Goal: Task Accomplishment & Management: Use online tool/utility

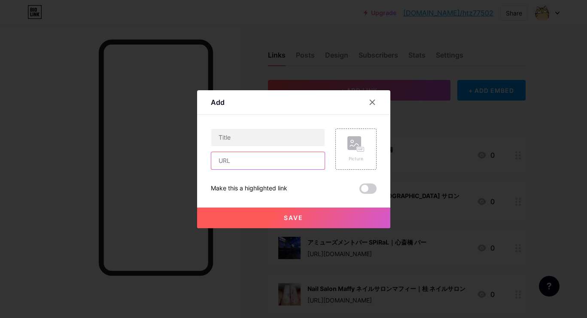
click at [286, 161] on input "text" at bounding box center [267, 160] width 113 height 17
paste input "[URL][DOMAIN_NAME]"
type input "[URL][DOMAIN_NAME]"
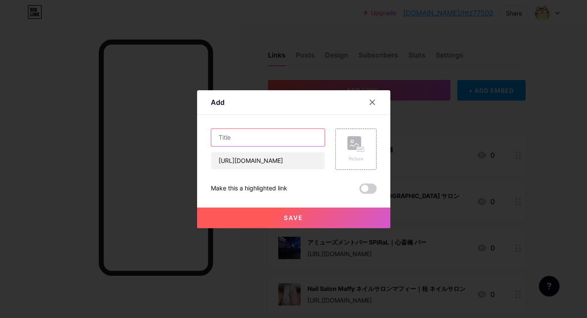
click at [309, 143] on input "text" at bounding box center [267, 137] width 113 height 17
paste input "nail atelier [PERSON_NAME]｜[PERSON_NAME][GEOGRAPHIC_DATA] ネイルサロン"
type input "nail atelier [PERSON_NAME]｜[PERSON_NAME][GEOGRAPHIC_DATA] ネイルサロン"
click at [352, 139] on rect at bounding box center [354, 143] width 14 height 14
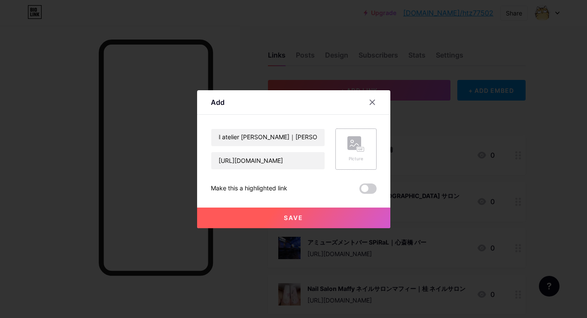
scroll to position [0, 0]
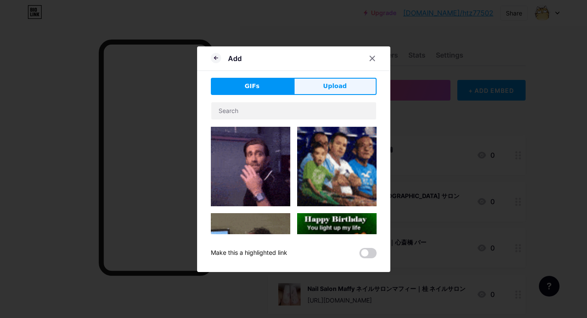
click at [343, 82] on span "Upload" at bounding box center [335, 86] width 24 height 9
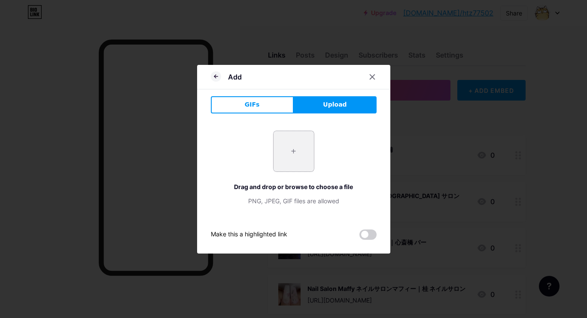
click at [292, 142] on input "file" at bounding box center [294, 151] width 40 height 40
type input "C:\fakepath\4168ccd5b351c1d926b4e5a25fc28b022a67f168c70fac27a90efa7787b6f303.jpg"
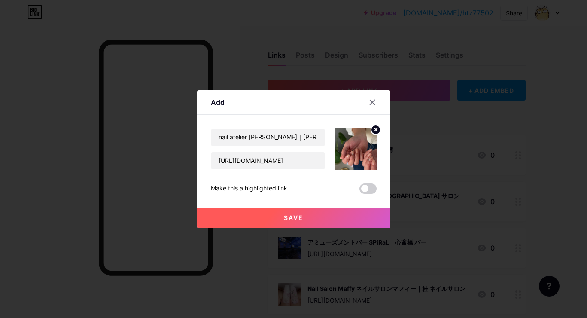
click at [260, 222] on button "Save" at bounding box center [293, 217] width 193 height 21
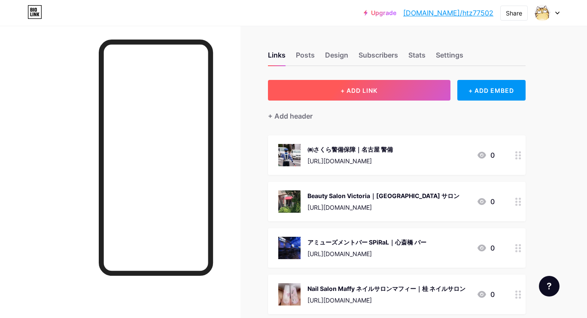
click at [385, 91] on button "+ ADD LINK" at bounding box center [359, 90] width 182 height 21
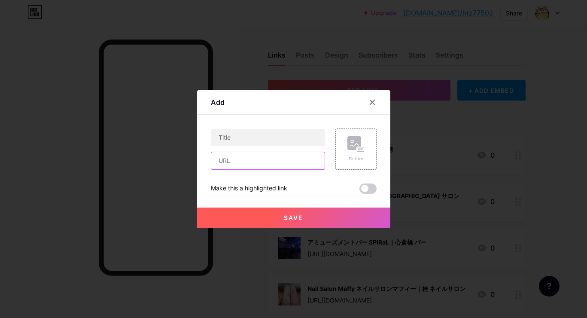
click at [288, 158] on input "text" at bounding box center [267, 160] width 113 height 17
paste input "[URL][DOMAIN_NAME]"
type input "[URL][DOMAIN_NAME]"
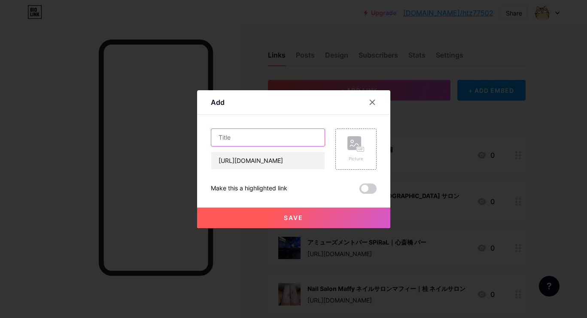
click at [283, 131] on input "text" at bounding box center [267, 137] width 113 height 17
paste input "Futako Golf Club｜世田谷 ゴルフレッスン"
type input "Futako Golf Club｜世田谷 ゴルフレッスン"
click at [351, 139] on rect at bounding box center [354, 143] width 14 height 14
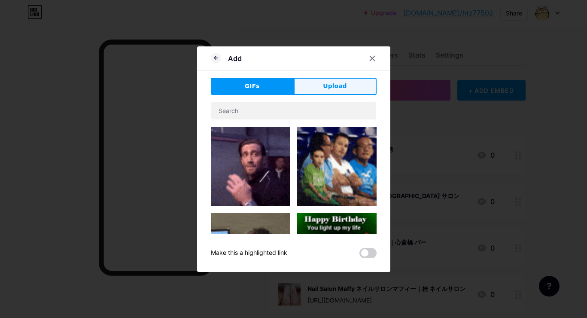
click at [348, 88] on button "Upload" at bounding box center [335, 86] width 83 height 17
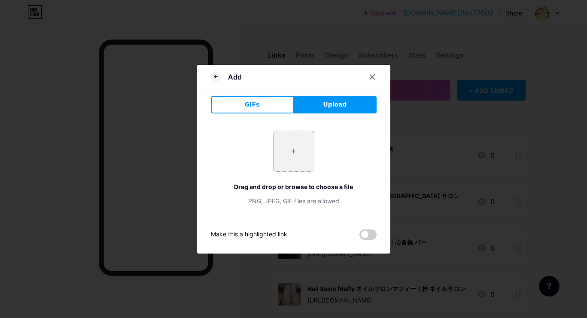
click at [280, 149] on input "file" at bounding box center [294, 151] width 40 height 40
type input "C:\fakepath\6931f58da0cd80f6c2568e2626f84945d49e5a4ee3090f01b8ecc857f5cc6e2e.jpg"
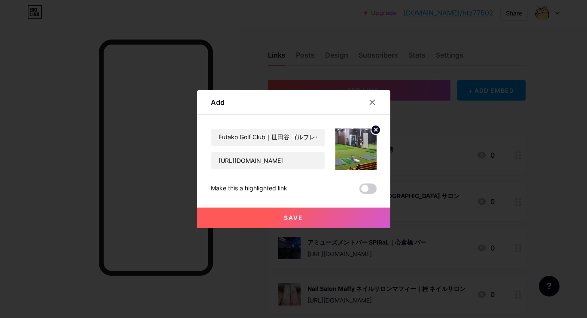
click at [269, 222] on button "Save" at bounding box center [293, 217] width 193 height 21
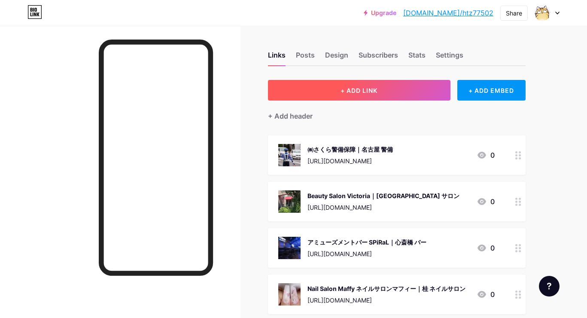
click at [353, 96] on button "+ ADD LINK" at bounding box center [359, 90] width 182 height 21
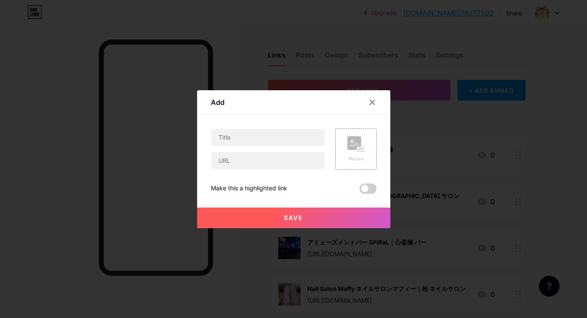
click at [318, 150] on div at bounding box center [268, 148] width 114 height 41
click at [316, 159] on input "text" at bounding box center [267, 160] width 113 height 17
paste input "[URL][DOMAIN_NAME][PERSON_NAME]"
type input "[URL][DOMAIN_NAME][PERSON_NAME]"
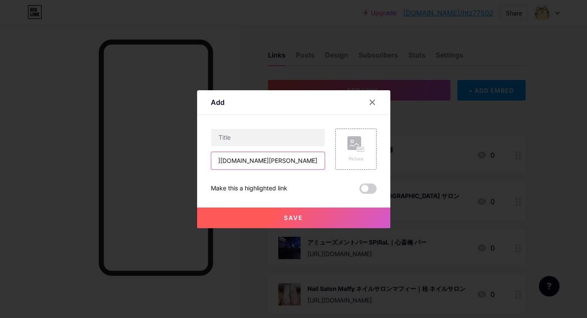
scroll to position [0, 0]
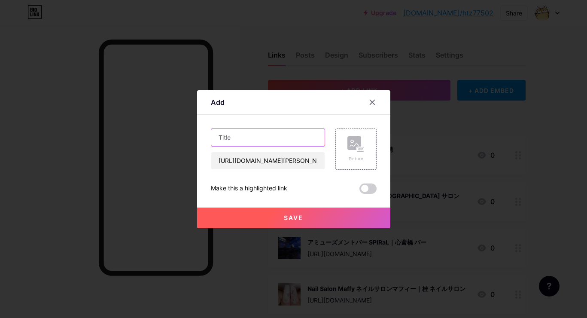
click at [304, 135] on input "text" at bounding box center [267, 137] width 113 height 17
paste input "株式会社NEXTEQ｜東京 ウェブ制作"
type input "株式会社NEXTEQ｜東京 ウェブ制作"
click at [344, 144] on div "Picture" at bounding box center [355, 148] width 41 height 41
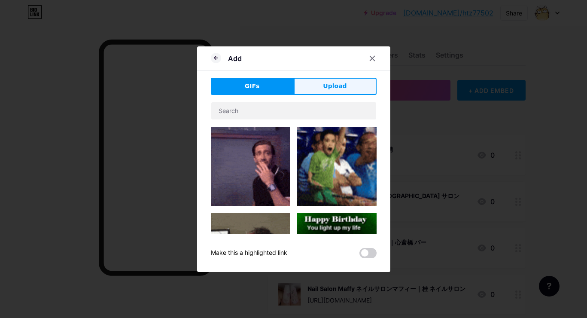
click at [346, 84] on button "Upload" at bounding box center [335, 86] width 83 height 17
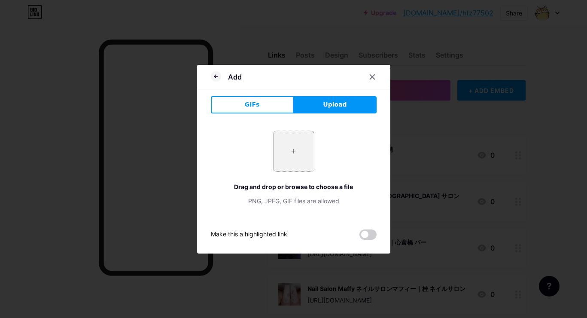
click at [301, 143] on input "file" at bounding box center [294, 151] width 40 height 40
type input "C:\fakepath\c531fbd0ac7bf45fa27925dd2039b53fe70d42db69b14bf0c48f2b9e5790a7b3.jpg"
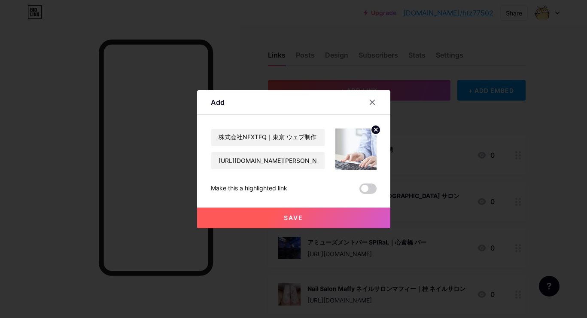
click at [283, 215] on button "Save" at bounding box center [293, 217] width 193 height 21
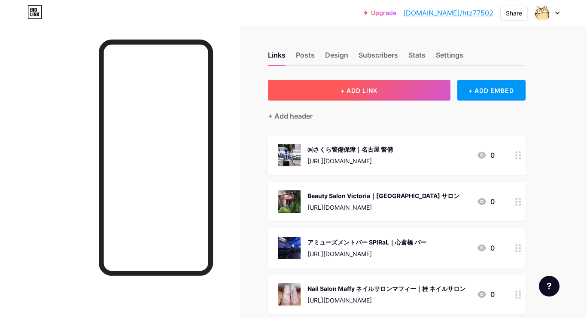
click at [320, 81] on button "+ ADD LINK" at bounding box center [359, 90] width 182 height 21
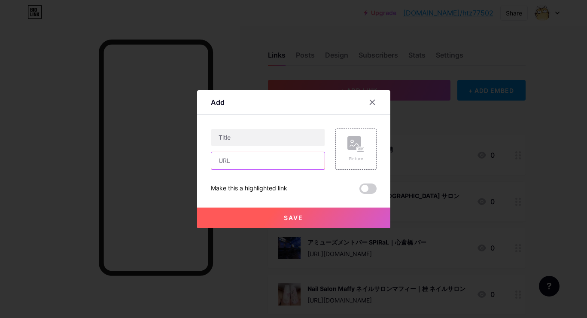
click at [280, 162] on input "text" at bounding box center [267, 160] width 113 height 17
paste input "[URL][DOMAIN_NAME]"
type input "[URL][DOMAIN_NAME]"
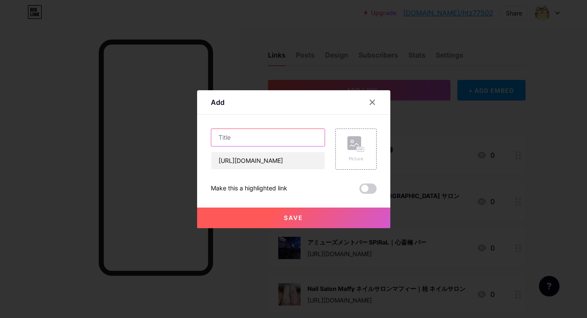
click at [294, 134] on input "text" at bounding box center [267, 137] width 113 height 17
paste input "一般社団法人ステッキハピネス｜愛知 終活"
type input "一般社団法人ステッキハピネス｜愛知 終活"
click at [345, 137] on div "Picture" at bounding box center [355, 148] width 41 height 41
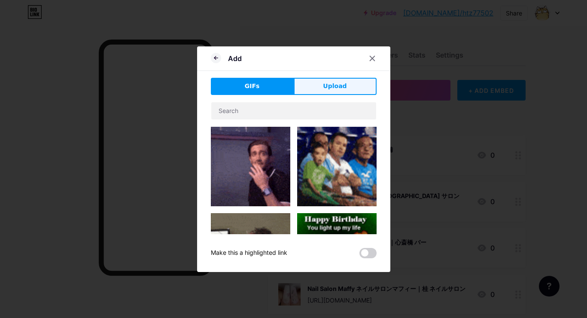
click at [337, 88] on span "Upload" at bounding box center [335, 86] width 24 height 9
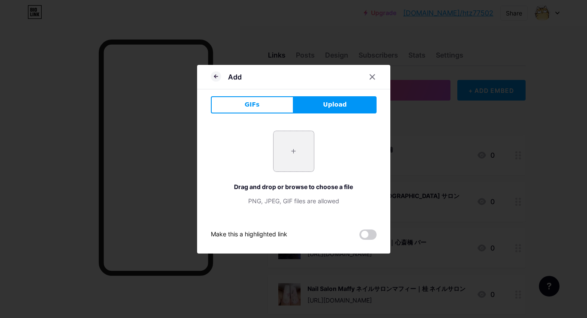
click at [282, 143] on input "file" at bounding box center [294, 151] width 40 height 40
type input "C:\fakepath\4e00dbaf5f449286be1509d4234659754f0b4b139ba1a7854497dc7bfee0f9b0.jpg"
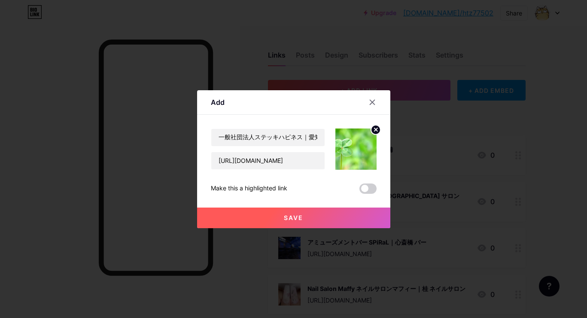
click at [285, 221] on button "Save" at bounding box center [293, 217] width 193 height 21
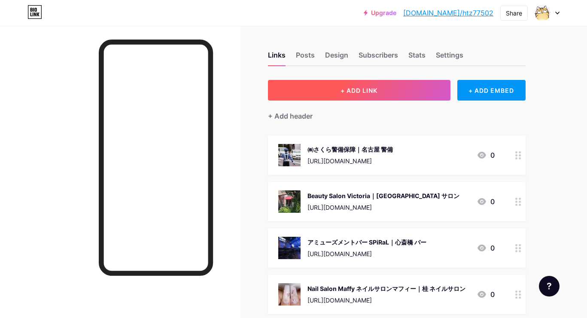
click at [307, 92] on button "+ ADD LINK" at bounding box center [359, 90] width 182 height 21
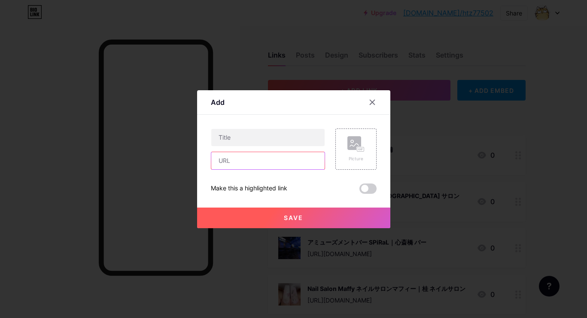
click at [278, 166] on input "text" at bounding box center [267, 160] width 113 height 17
paste input "[URL][DOMAIN_NAME]"
type input "[URL][DOMAIN_NAME]"
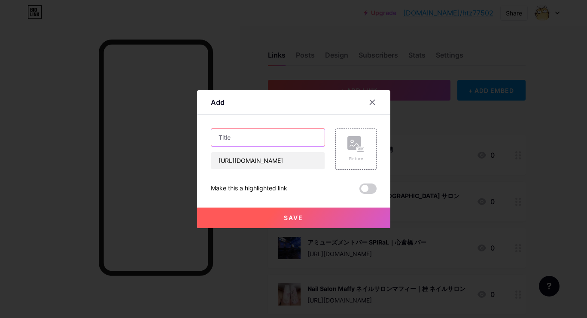
click at [304, 142] on input "text" at bounding box center [267, 137] width 113 height 17
paste input "株式会社ハーバーホーム｜[GEOGRAPHIC_DATA] 不動産売却"
type input "株式会社ハーバーホーム｜[GEOGRAPHIC_DATA] 不動産売却"
click at [353, 141] on circle at bounding box center [352, 141] width 3 height 3
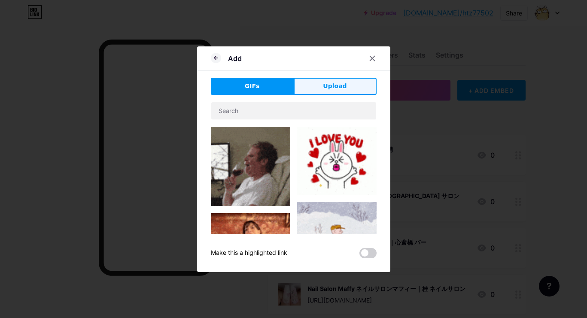
click at [343, 92] on button "Upload" at bounding box center [335, 86] width 83 height 17
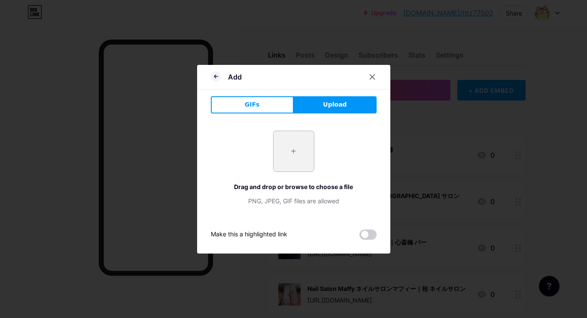
click at [288, 170] on input "file" at bounding box center [294, 151] width 40 height 40
type input "C:\fakepath\4457208abd9529d3499b23766fd1224f429e6729cae0157619d1bd0b4066211e.jpg"
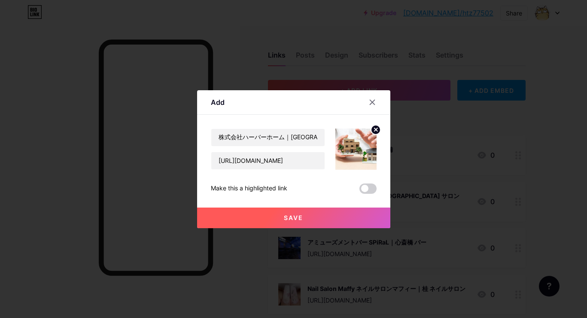
click at [263, 218] on button "Save" at bounding box center [293, 217] width 193 height 21
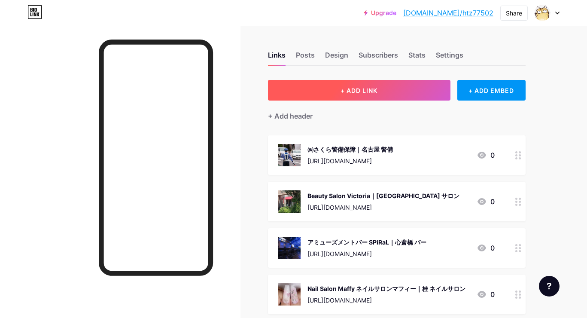
click at [313, 88] on button "+ ADD LINK" at bounding box center [359, 90] width 182 height 21
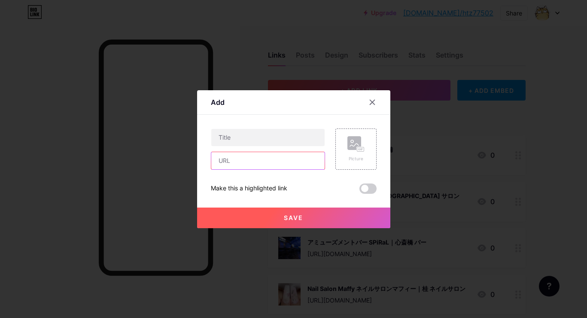
click at [268, 157] on input "text" at bounding box center [267, 160] width 113 height 17
paste input "[URL][DOMAIN_NAME]"
type input "[URL][DOMAIN_NAME]"
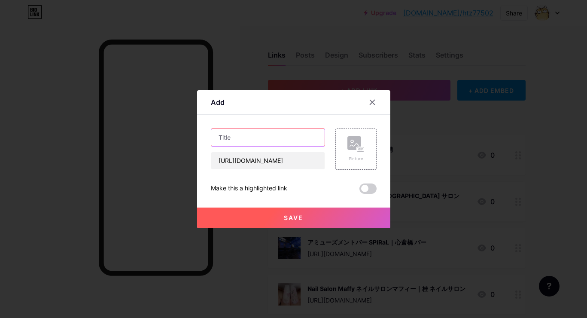
click at [257, 134] on input "text" at bounding box center [267, 137] width 113 height 17
paste input "株式会社サンファースト｜箕面市 不動産"
type input "株式会社サンファースト｜箕面市 不動産"
click at [349, 146] on rect at bounding box center [354, 143] width 14 height 14
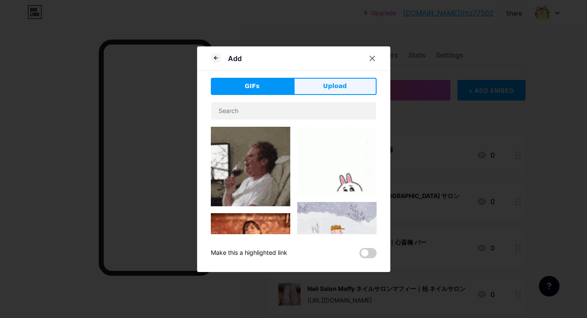
click at [341, 84] on span "Upload" at bounding box center [335, 86] width 24 height 9
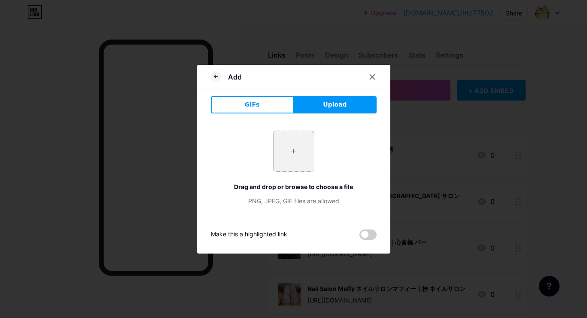
click at [293, 153] on input "file" at bounding box center [294, 151] width 40 height 40
type input "C:\fakepath\dad7c610445b21237a0820ceda4c6f5161f9d65354ecd20e0a309ad2c7bf0bed.jpg"
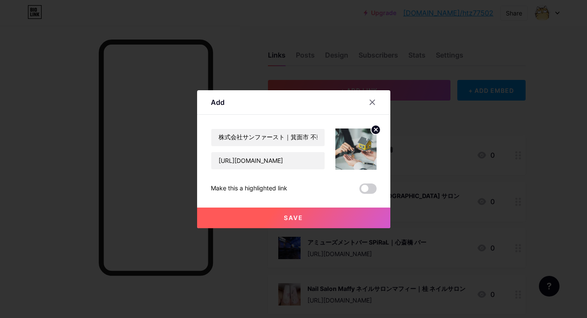
click at [262, 209] on button "Save" at bounding box center [293, 217] width 193 height 21
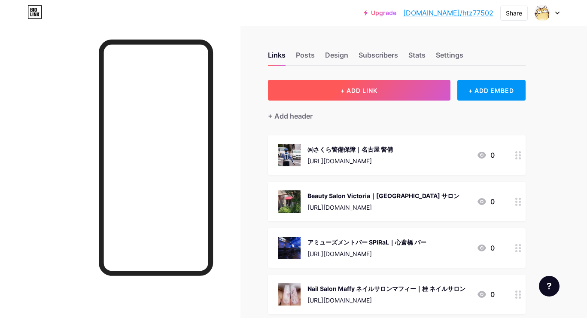
click at [334, 95] on button "+ ADD LINK" at bounding box center [359, 90] width 182 height 21
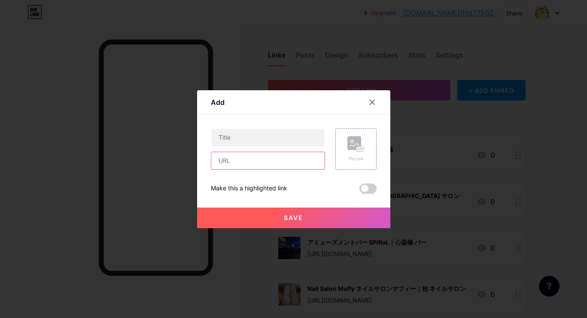
click at [312, 156] on input "text" at bounding box center [267, 160] width 113 height 17
paste input "[URL][DOMAIN_NAME]"
type input "[URL][DOMAIN_NAME]"
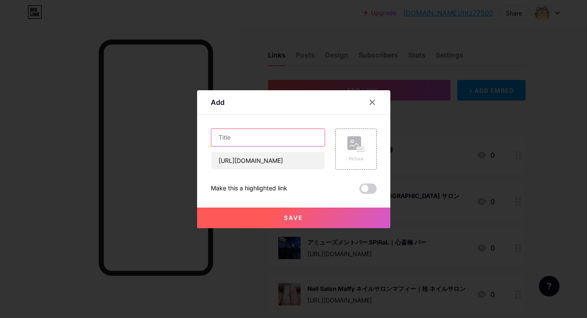
click at [307, 136] on input "text" at bounding box center [267, 137] width 113 height 17
paste input "株式会社コイデ・オートジー｜横浜 運送"
type input "株式会社コイデ・オートジー｜横浜 運送"
click at [351, 142] on circle at bounding box center [352, 141] width 3 height 3
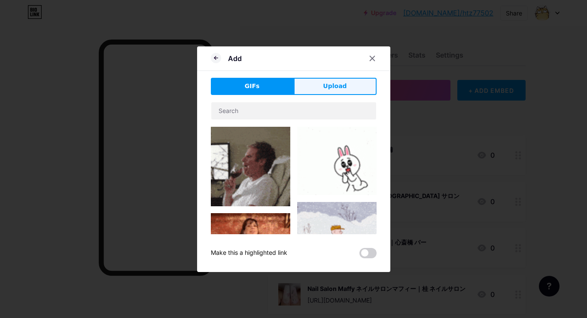
click at [344, 86] on span "Upload" at bounding box center [335, 86] width 24 height 9
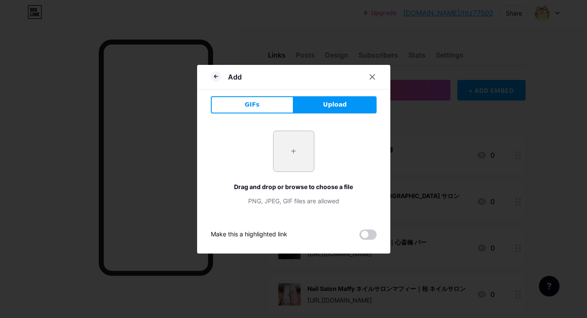
click at [295, 155] on input "file" at bounding box center [294, 151] width 40 height 40
type input "C:\fakepath\c85beb9379f41c56504339123a8b33fa1bb1dafaa98631f049657d2057e3466d.jpg"
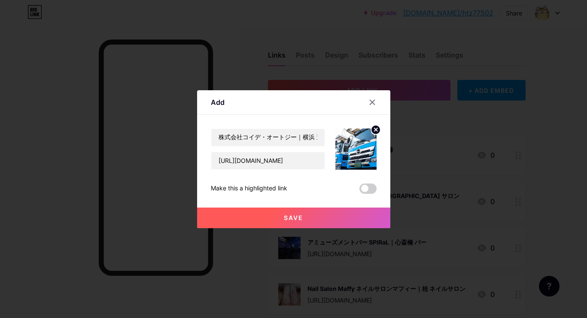
click at [299, 216] on span "Save" at bounding box center [293, 217] width 19 height 7
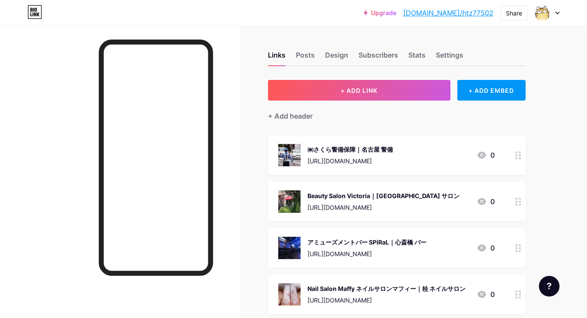
click at [349, 111] on div "+ Add header" at bounding box center [397, 110] width 258 height 21
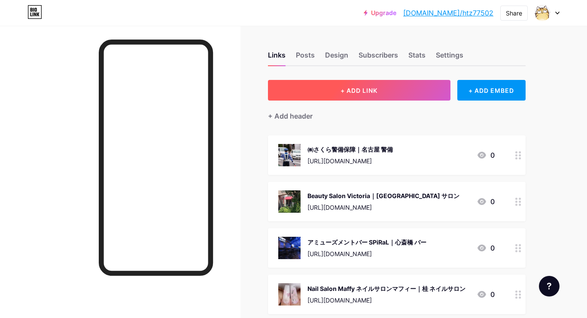
click at [350, 96] on button "+ ADD LINK" at bounding box center [359, 90] width 182 height 21
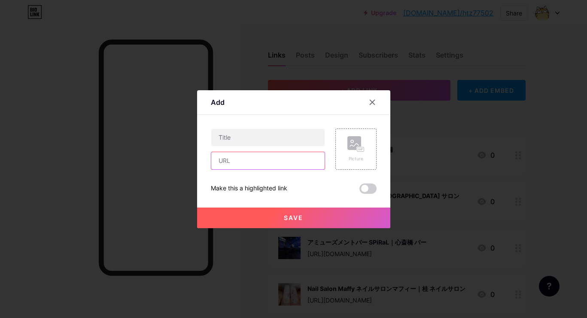
click at [289, 152] on input "text" at bounding box center [267, 160] width 113 height 17
paste input "[URL][DOMAIN_NAME]"
type input "[URL][DOMAIN_NAME]"
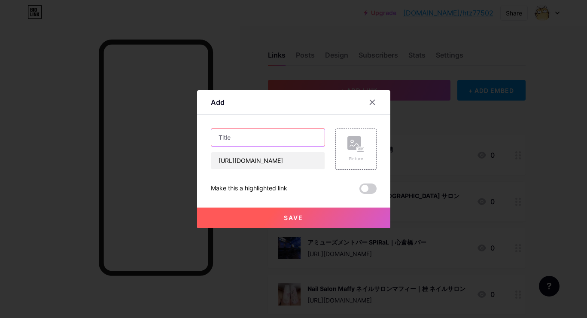
click at [295, 134] on input "text" at bounding box center [267, 137] width 113 height 17
paste input "株式会社Hope｜[PERSON_NAME] 不動産"
type input "株式会社Hope｜[PERSON_NAME] 不動産"
click at [353, 142] on rect at bounding box center [354, 143] width 14 height 14
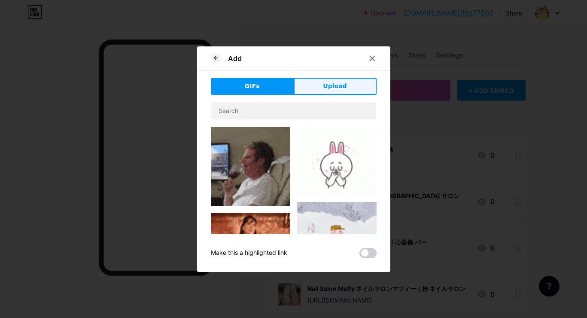
click at [346, 78] on button "Upload" at bounding box center [335, 86] width 83 height 17
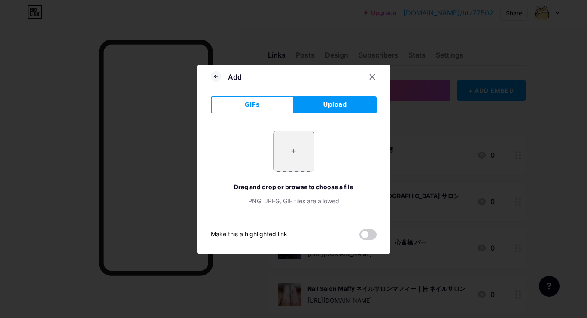
click at [284, 155] on input "file" at bounding box center [294, 151] width 40 height 40
type input "C:\fakepath\468ed9b29d8f7ab30e4a665009e7113919ebc433ee3926b6a5a3dcaa9b9eb379.jpg"
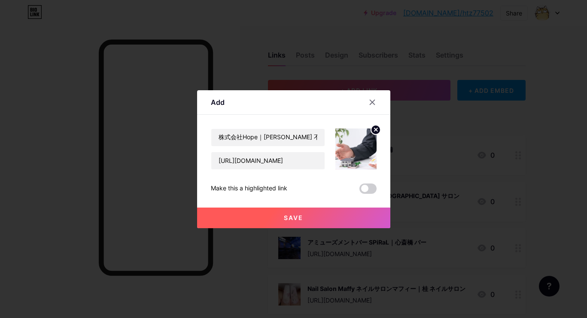
click at [290, 217] on span "Save" at bounding box center [293, 217] width 19 height 7
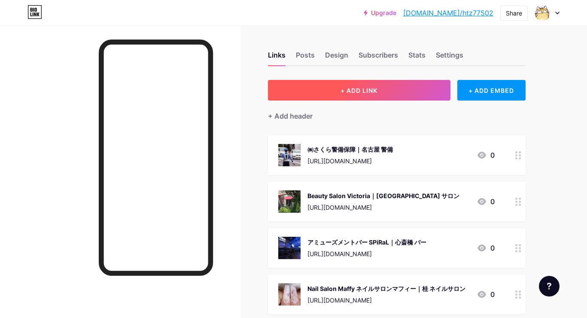
click at [348, 100] on button "+ ADD LINK" at bounding box center [359, 90] width 182 height 21
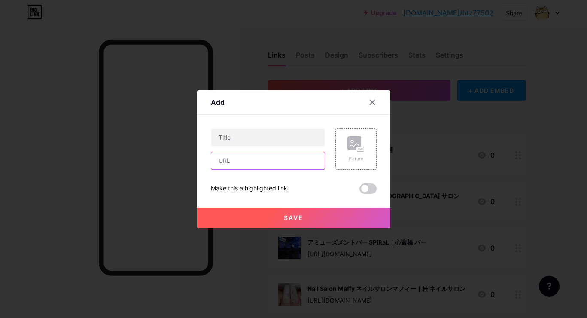
click at [302, 168] on input "text" at bounding box center [267, 160] width 113 height 17
paste input "[URL][DOMAIN_NAME]"
type input "[URL][DOMAIN_NAME]"
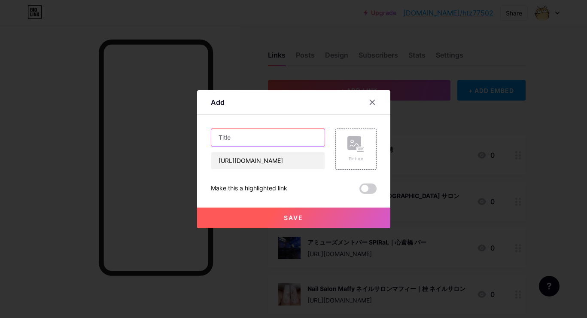
click at [283, 137] on input "text" at bounding box center [267, 137] width 113 height 17
paste input "神室ヴィレッジ｜山形 乗馬"
type input "神室ヴィレッジ｜山形 乗馬"
click at [370, 147] on div "Picture" at bounding box center [355, 148] width 41 height 41
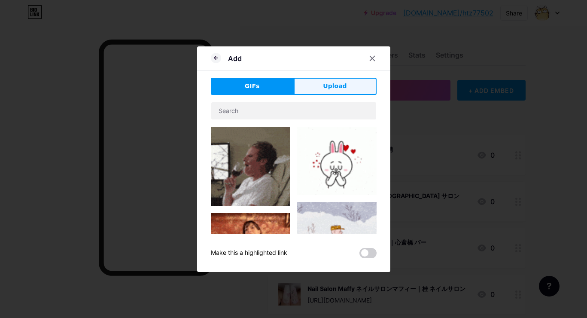
click at [348, 87] on button "Upload" at bounding box center [335, 86] width 83 height 17
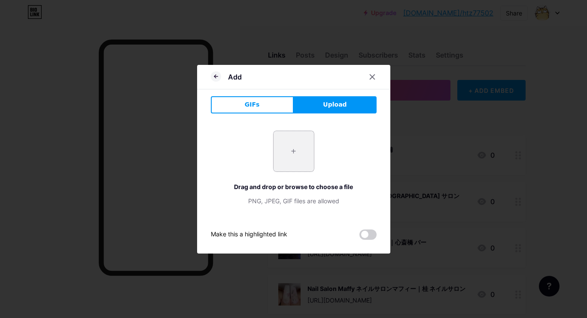
click at [303, 162] on input "file" at bounding box center [294, 151] width 40 height 40
type input "C:\fakepath\6fc912f0622fc606779ba366e150555e8c757fbf27015701c12779b176b91412.jpg"
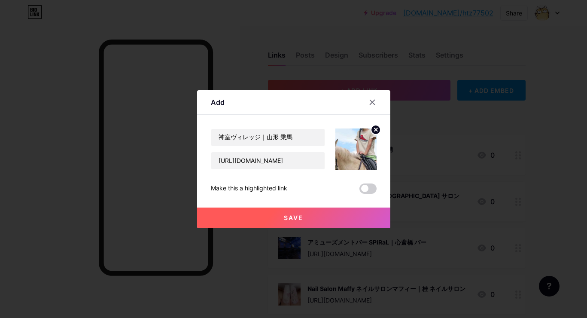
click at [294, 218] on span "Save" at bounding box center [293, 217] width 19 height 7
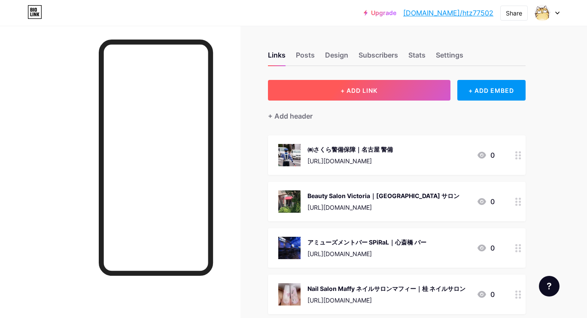
click at [377, 88] on span "+ ADD LINK" at bounding box center [359, 90] width 37 height 7
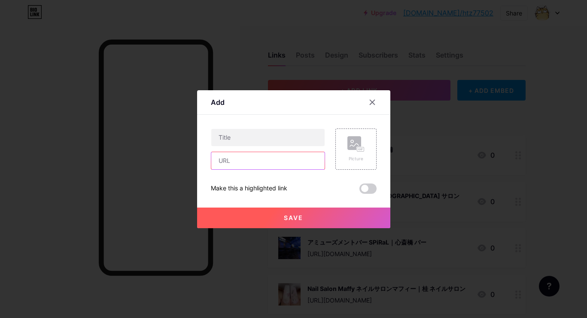
click at [315, 160] on input "text" at bounding box center [267, 160] width 113 height 17
paste input "[URL][DOMAIN_NAME]"
type input "[URL][DOMAIN_NAME]"
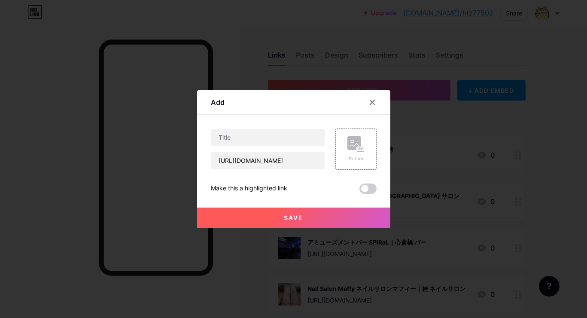
click at [312, 126] on div "Content YouTube Play YouTube video without leaving your page. ADD Vimeo Play Vi…" at bounding box center [294, 154] width 166 height 79
click at [309, 134] on input "text" at bounding box center [267, 137] width 113 height 17
paste input "有限会社髙島商店｜[GEOGRAPHIC_DATA] 解体"
type input "有限会社髙島商店｜[GEOGRAPHIC_DATA] 解体"
click at [348, 140] on rect at bounding box center [354, 143] width 14 height 14
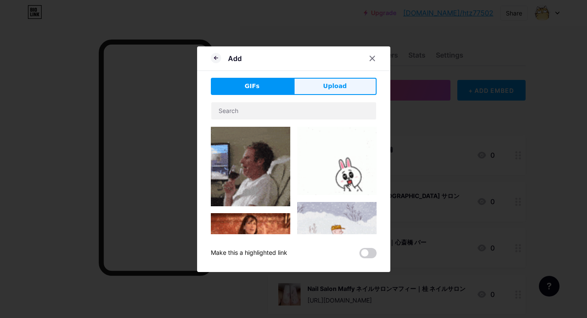
click at [341, 79] on button "Upload" at bounding box center [335, 86] width 83 height 17
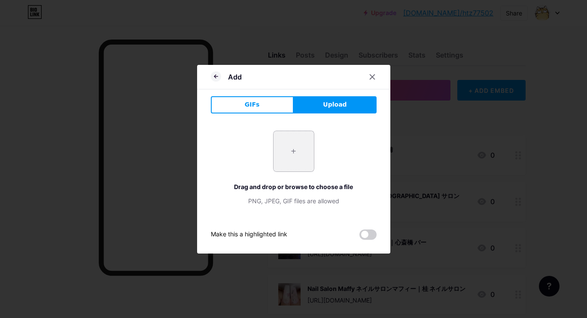
click at [301, 142] on input "file" at bounding box center [294, 151] width 40 height 40
type input "C:\fakepath\beb44bddcc832736e227d963afd59abda9adfe9f02fe8f2f0ef946a11913d4f5.jpg"
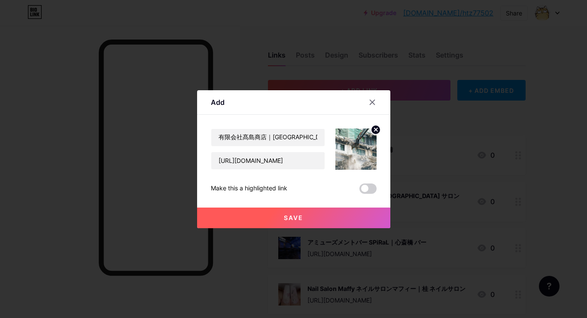
click at [306, 215] on button "Save" at bounding box center [293, 217] width 193 height 21
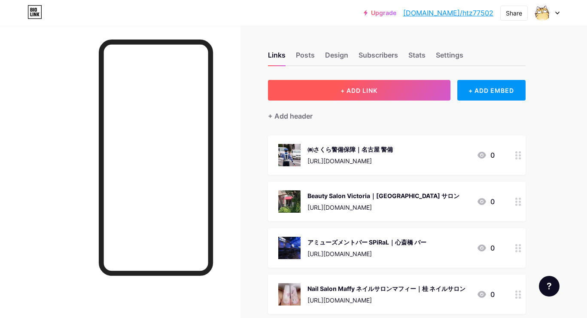
click at [361, 88] on span "+ ADD LINK" at bounding box center [359, 90] width 37 height 7
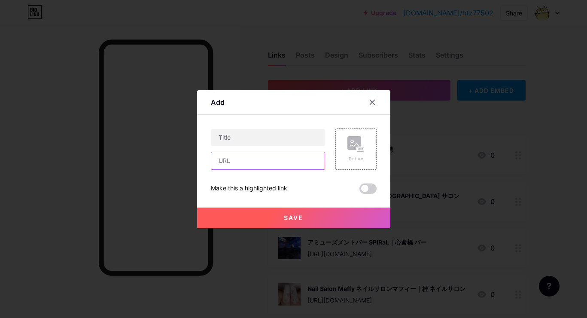
click at [302, 157] on input "text" at bounding box center [267, 160] width 113 height 17
paste input "[URL][DOMAIN_NAME]"
type input "[URL][DOMAIN_NAME]"
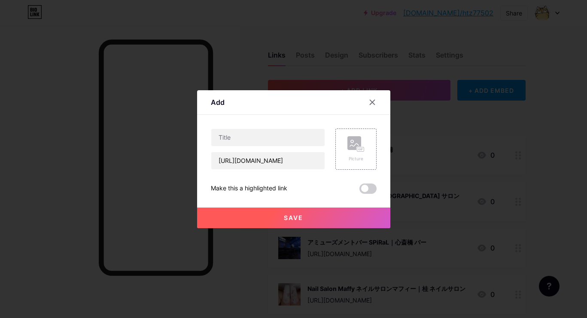
click at [279, 147] on div "[URL][DOMAIN_NAME]" at bounding box center [268, 148] width 114 height 41
click at [285, 138] on input "text" at bounding box center [267, 137] width 113 height 17
paste input "（株）まごころ本舗｜[PERSON_NAME][GEOGRAPHIC_DATA] 遺品整理"
type input "（株）まごころ本舗｜[PERSON_NAME][GEOGRAPHIC_DATA] 遺品整理"
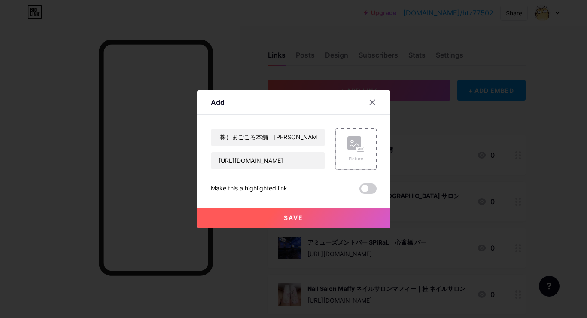
click at [341, 147] on div "Picture" at bounding box center [355, 148] width 41 height 41
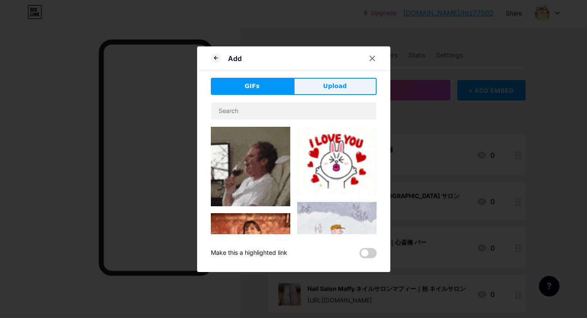
click at [344, 90] on span "Upload" at bounding box center [335, 86] width 24 height 9
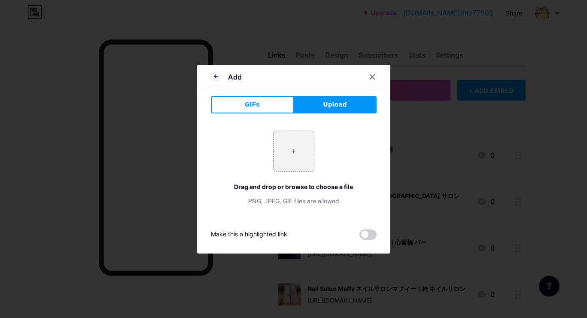
click at [281, 172] on div "+ Drag and drop or browse to choose a file PNG, JPEG, GIF files are allowed" at bounding box center [294, 168] width 166 height 75
click at [287, 155] on input "file" at bounding box center [294, 151] width 40 height 40
type input "C:\fakepath\80657bd544703f367389f898a3dd2fa6e64c4bbddbd9cf9b602362f0ded323f3.jpg"
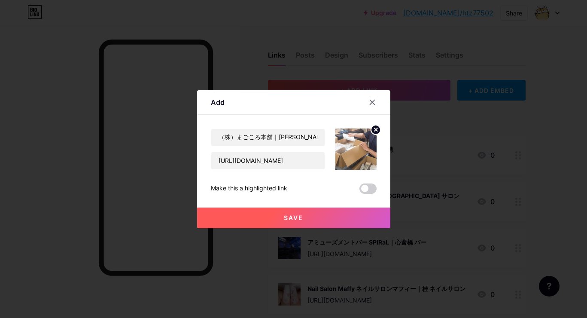
click at [276, 210] on button "Save" at bounding box center [293, 217] width 193 height 21
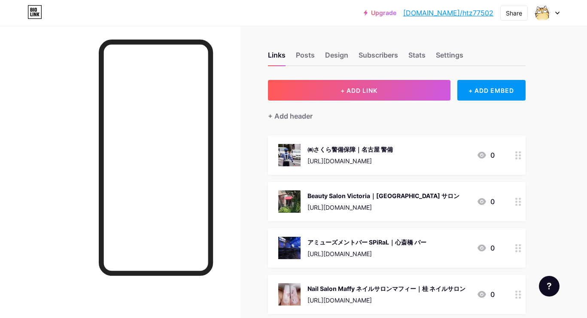
click at [354, 102] on div "+ Add header" at bounding box center [397, 110] width 258 height 21
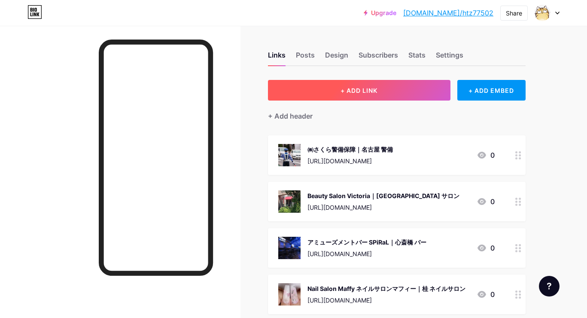
click at [362, 85] on button "+ ADD LINK" at bounding box center [359, 90] width 182 height 21
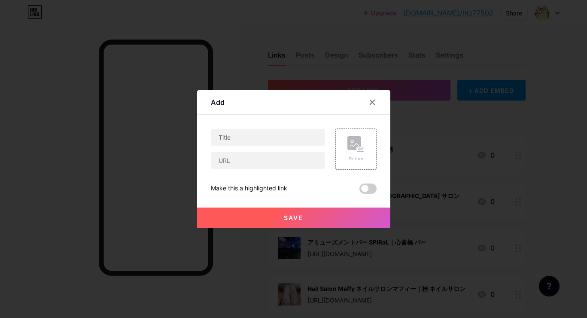
click at [298, 150] on div at bounding box center [268, 148] width 114 height 41
click at [295, 161] on input "text" at bounding box center [267, 160] width 113 height 17
paste input "[URL][DOMAIN_NAME]"
type input "[URL][DOMAIN_NAME]"
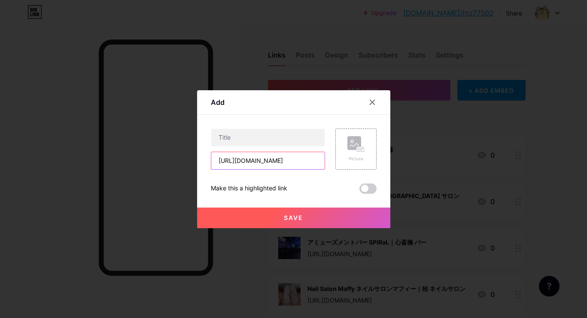
scroll to position [0, 0]
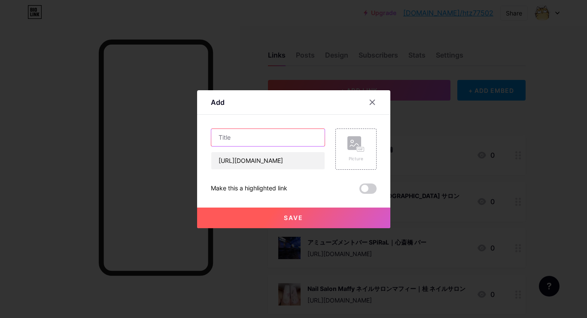
click at [295, 138] on input "text" at bounding box center [267, 137] width 113 height 17
paste input "鮨てつ｜名古屋 鮨"
type input "鮨てつ｜名古屋 鮨"
click at [347, 140] on rect at bounding box center [354, 143] width 14 height 14
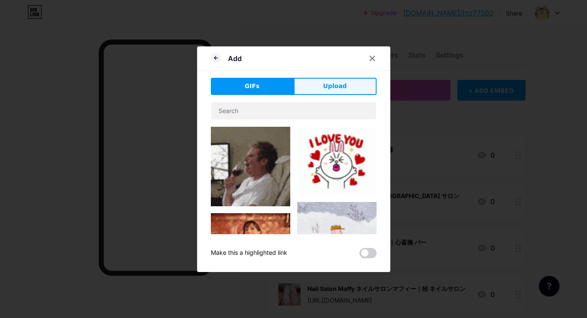
click at [338, 89] on span "Upload" at bounding box center [335, 86] width 24 height 9
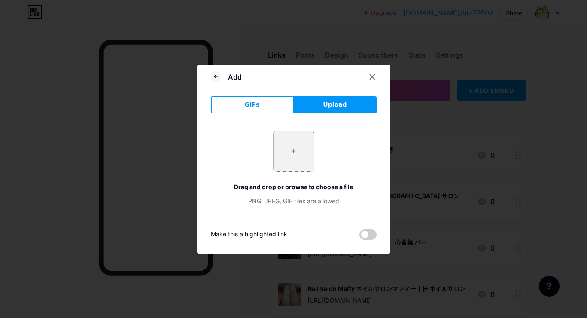
click at [304, 152] on input "file" at bounding box center [294, 151] width 40 height 40
type input "C:\fakepath\7c07cf282544318a396bc7e6d8a0454cbc5d9085ace18cb1fe86b7b8a8c5d5e5.jpg"
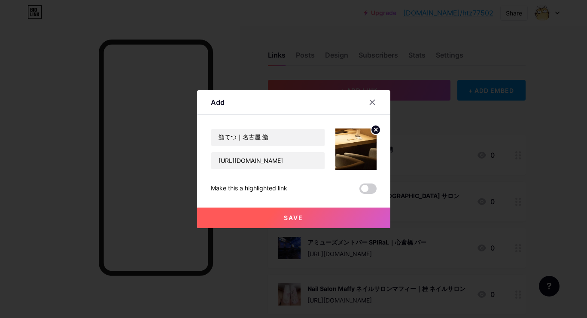
click at [295, 210] on button "Save" at bounding box center [293, 217] width 193 height 21
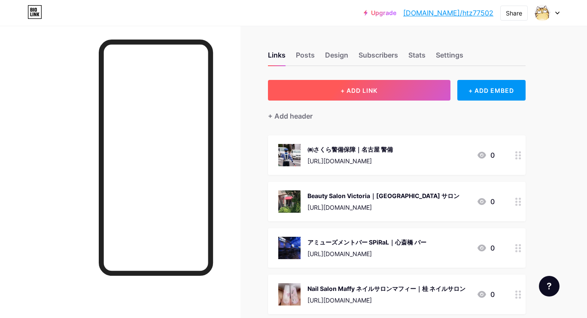
click at [362, 93] on span "+ ADD LINK" at bounding box center [359, 90] width 37 height 7
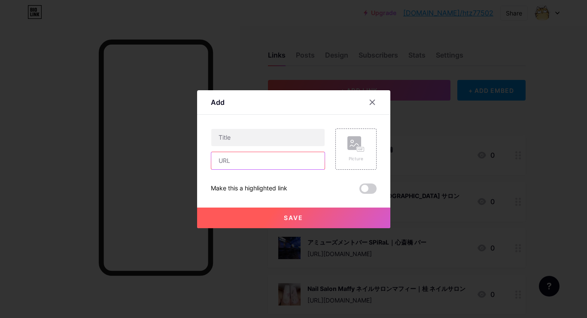
click at [289, 164] on input "text" at bounding box center [267, 160] width 113 height 17
paste input "[URL][DOMAIN_NAME]"
type input "[URL][DOMAIN_NAME]"
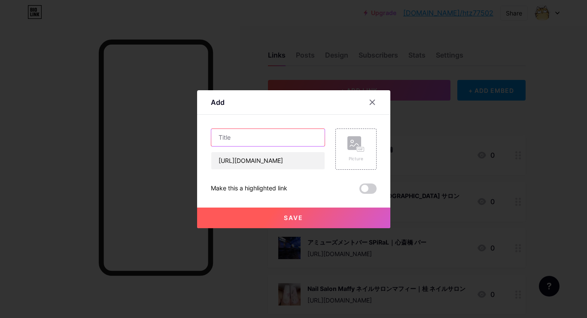
click at [310, 135] on input "text" at bounding box center [267, 137] width 113 height 17
paste input "どらごんさいくる｜横浜 自転車"
type input "どらごんさいくる｜横浜 自転車"
click at [347, 141] on rect at bounding box center [354, 143] width 14 height 14
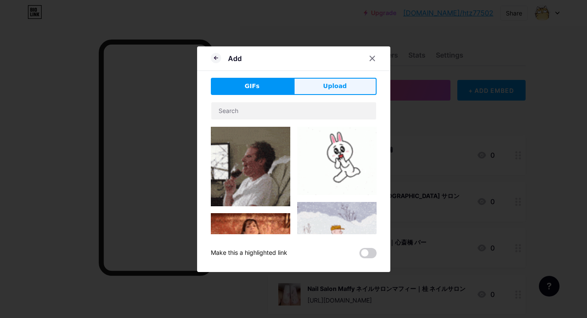
click at [337, 88] on span "Upload" at bounding box center [335, 86] width 24 height 9
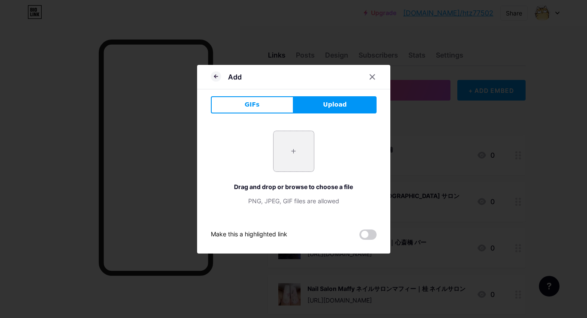
click at [287, 155] on input "file" at bounding box center [294, 151] width 40 height 40
type input "C:\fakepath\78fee7eb69e53d45712b8c75dafa512df7b8222472377beed45422f5a5b4939a.jpg"
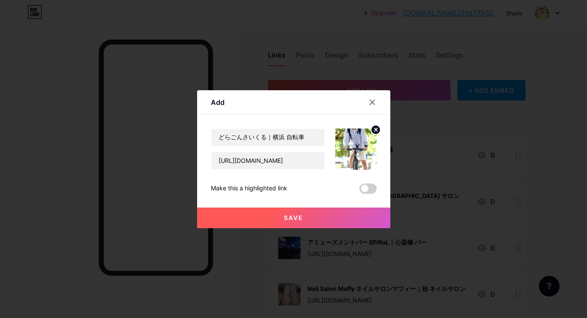
click at [278, 215] on button "Save" at bounding box center [293, 217] width 193 height 21
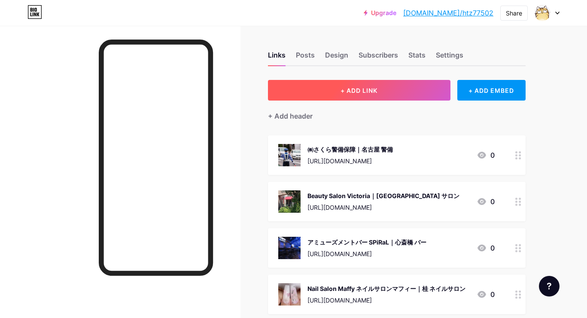
click at [353, 85] on button "+ ADD LINK" at bounding box center [359, 90] width 182 height 21
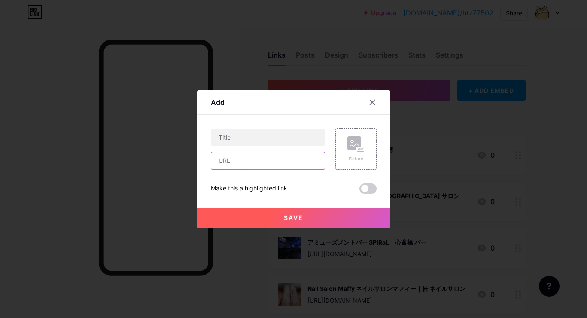
click at [307, 165] on input "text" at bounding box center [267, 160] width 113 height 17
paste input "[URL][DOMAIN_NAME]"
type input "[URL][DOMAIN_NAME]"
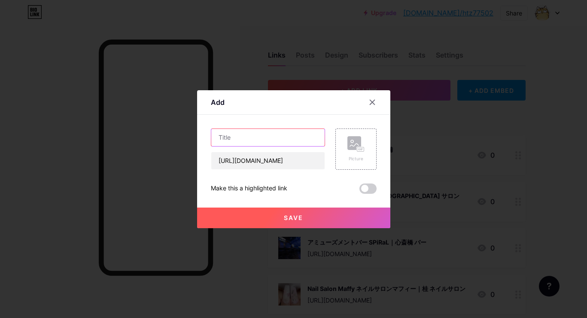
click at [308, 137] on input "text" at bounding box center [267, 137] width 113 height 17
paste input "有限会社 FJ works｜青梅市 解体"
type input "有限会社 FJ works｜青梅市 解体"
click at [347, 140] on rect at bounding box center [354, 143] width 14 height 14
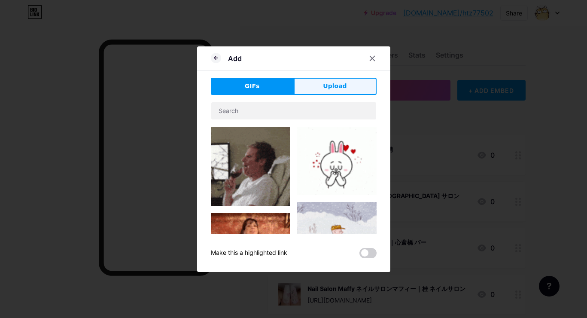
click at [341, 91] on button "Upload" at bounding box center [335, 86] width 83 height 17
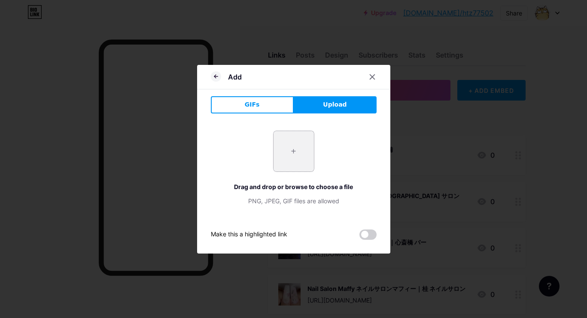
click at [294, 162] on input "file" at bounding box center [294, 151] width 40 height 40
type input "C:\fakepath\1852973a002e26f6a78cc2f033e8c8ea87a4fa01dd69587ee84c2487e60dbfe4.jpg"
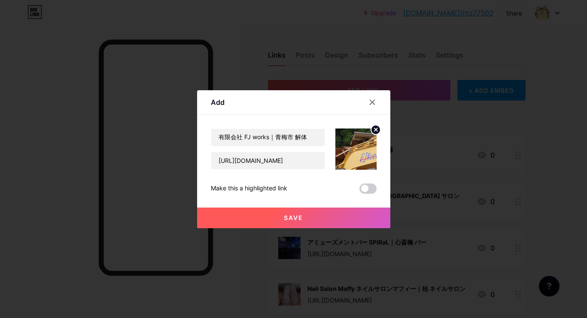
click at [309, 219] on button "Save" at bounding box center [293, 217] width 193 height 21
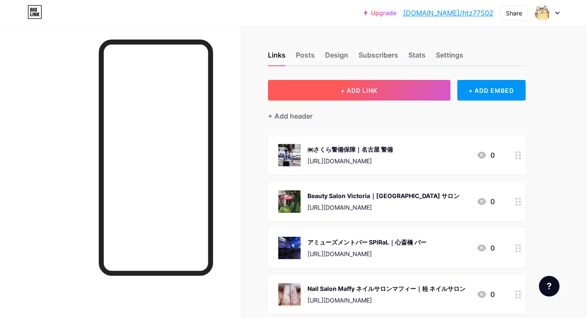
click at [376, 88] on span "+ ADD LINK" at bounding box center [359, 90] width 37 height 7
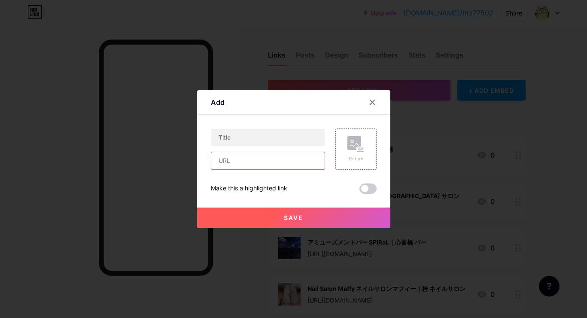
click at [311, 154] on input "text" at bounding box center [267, 160] width 113 height 17
paste input "[URL][DOMAIN_NAME]"
type input "[URL][DOMAIN_NAME]"
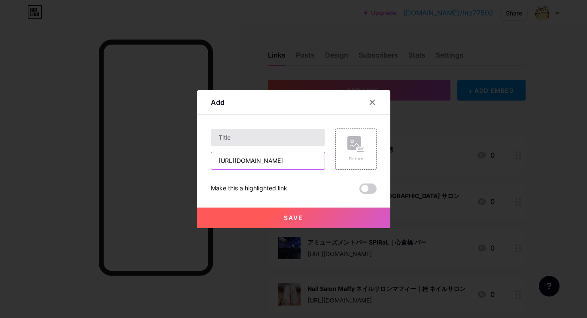
click at [287, 141] on input "text" at bounding box center [267, 137] width 113 height 17
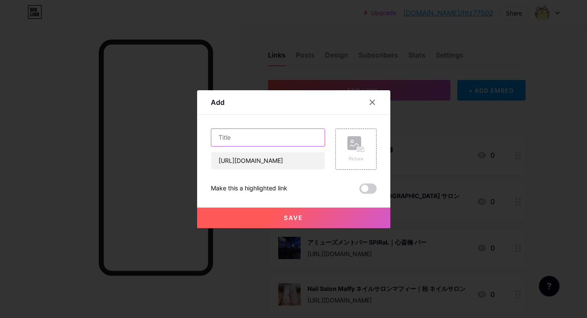
paste input "錦糸町 バーBAR Chuto｜[GEOGRAPHIC_DATA]"
type input "錦糸町 バーBAR Chuto｜[GEOGRAPHIC_DATA]"
click at [350, 146] on rect at bounding box center [354, 143] width 14 height 14
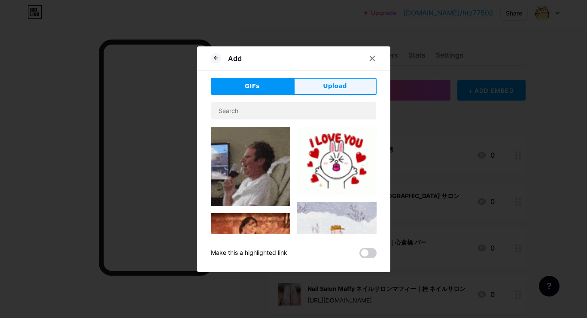
click at [349, 92] on button "Upload" at bounding box center [335, 86] width 83 height 17
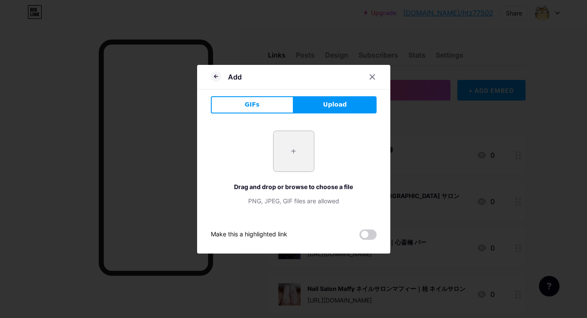
click at [306, 157] on input "file" at bounding box center [294, 151] width 40 height 40
type input "C:\fakepath\4c24f23af92897542d8dadaec488a5dc63c055af74d7d22f5a0c5e754229d63d.jpg"
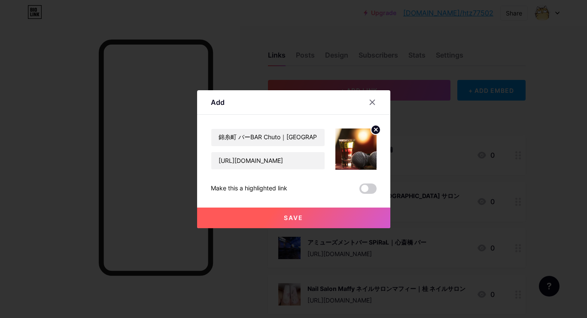
click at [291, 220] on span "Save" at bounding box center [293, 217] width 19 height 7
